Goal: Information Seeking & Learning: Learn about a topic

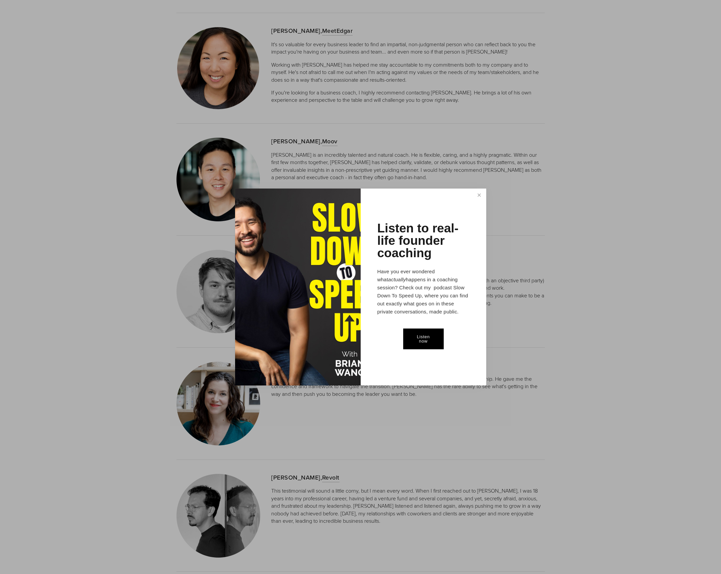
scroll to position [1556, 0]
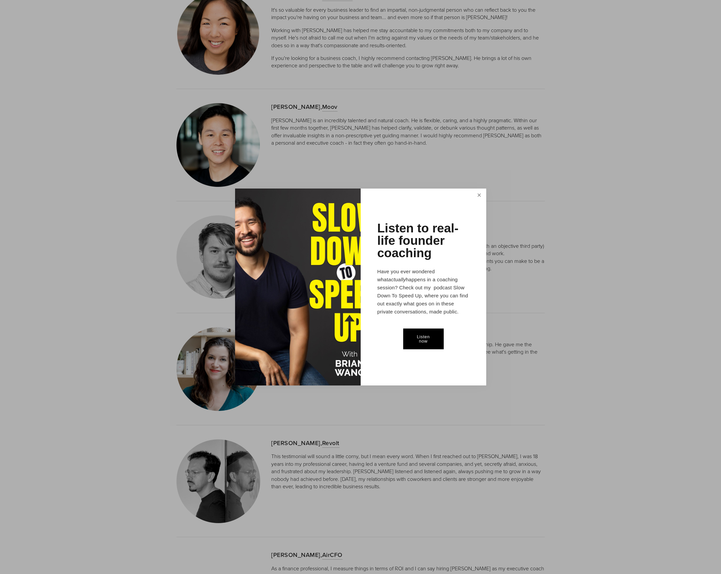
click at [475, 197] on link "Close" at bounding box center [479, 195] width 12 height 12
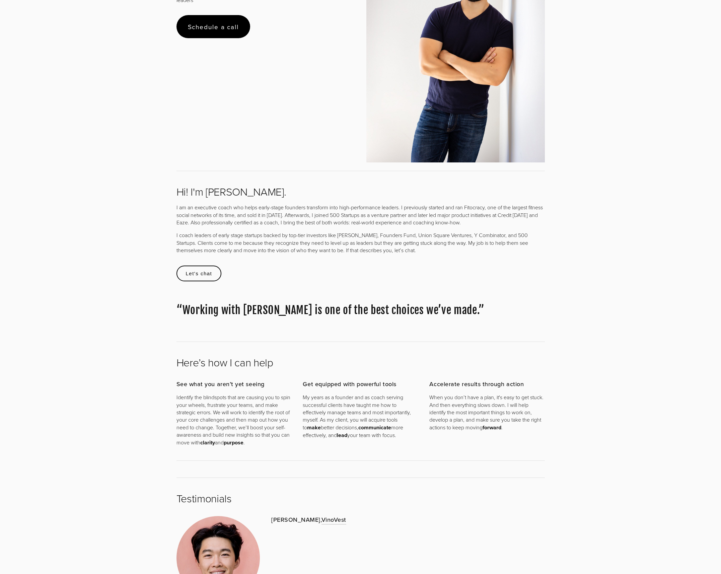
scroll to position [155, 0]
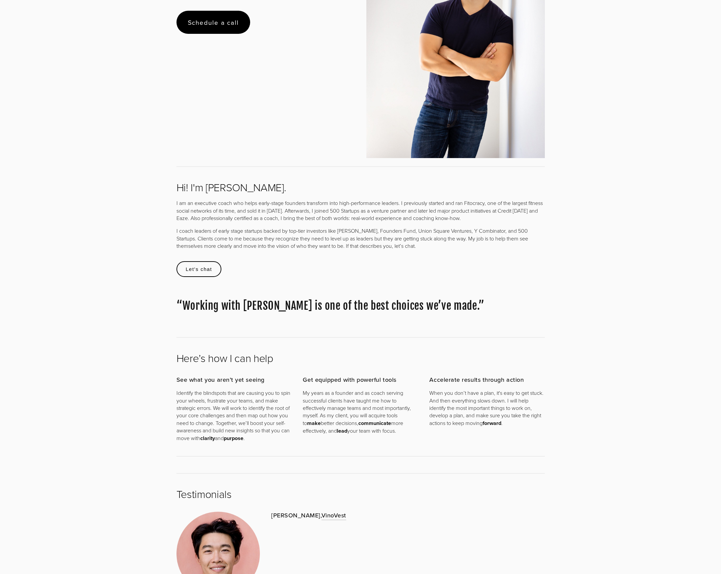
click at [459, 249] on p "I coach leaders of early stage startups backed by top-tier investors like Andre…" at bounding box center [360, 238] width 368 height 22
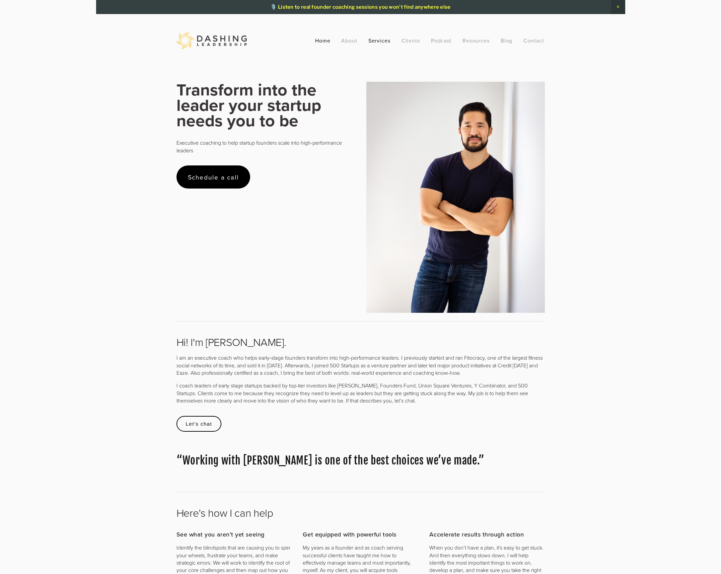
click at [381, 41] on link "Services" at bounding box center [379, 40] width 22 height 12
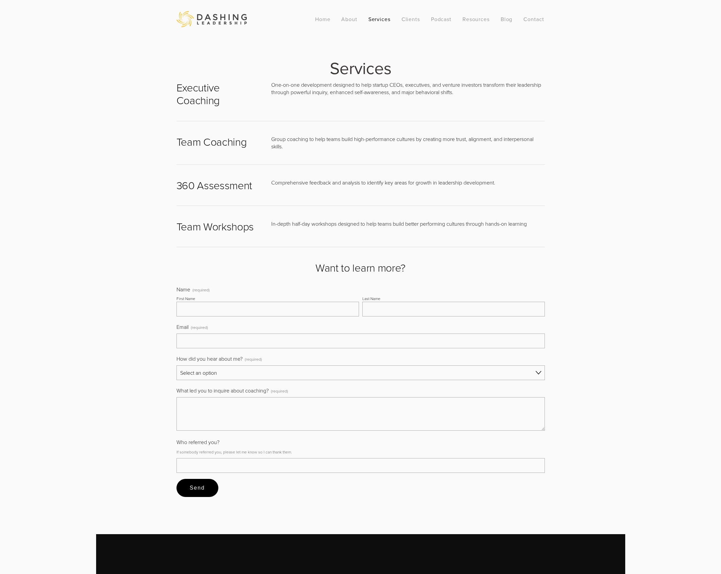
scroll to position [26, 0]
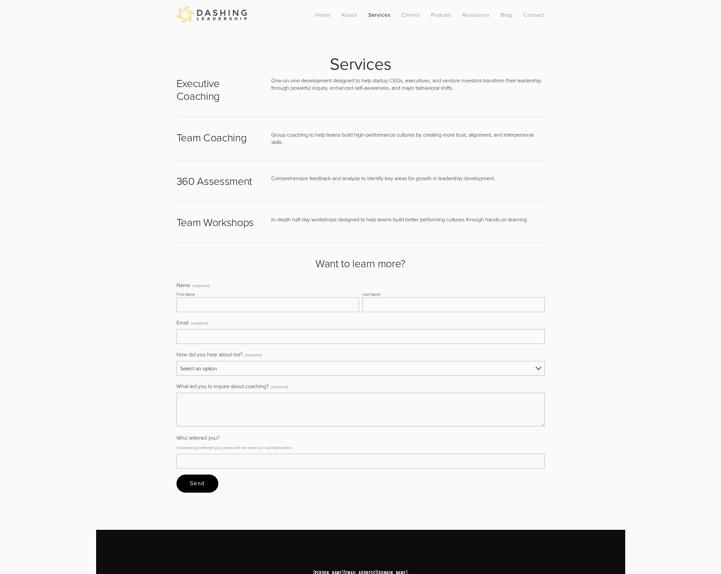
click at [231, 186] on h2 "360 Assessment" at bounding box center [218, 180] width 84 height 13
